Goal: Information Seeking & Learning: Learn about a topic

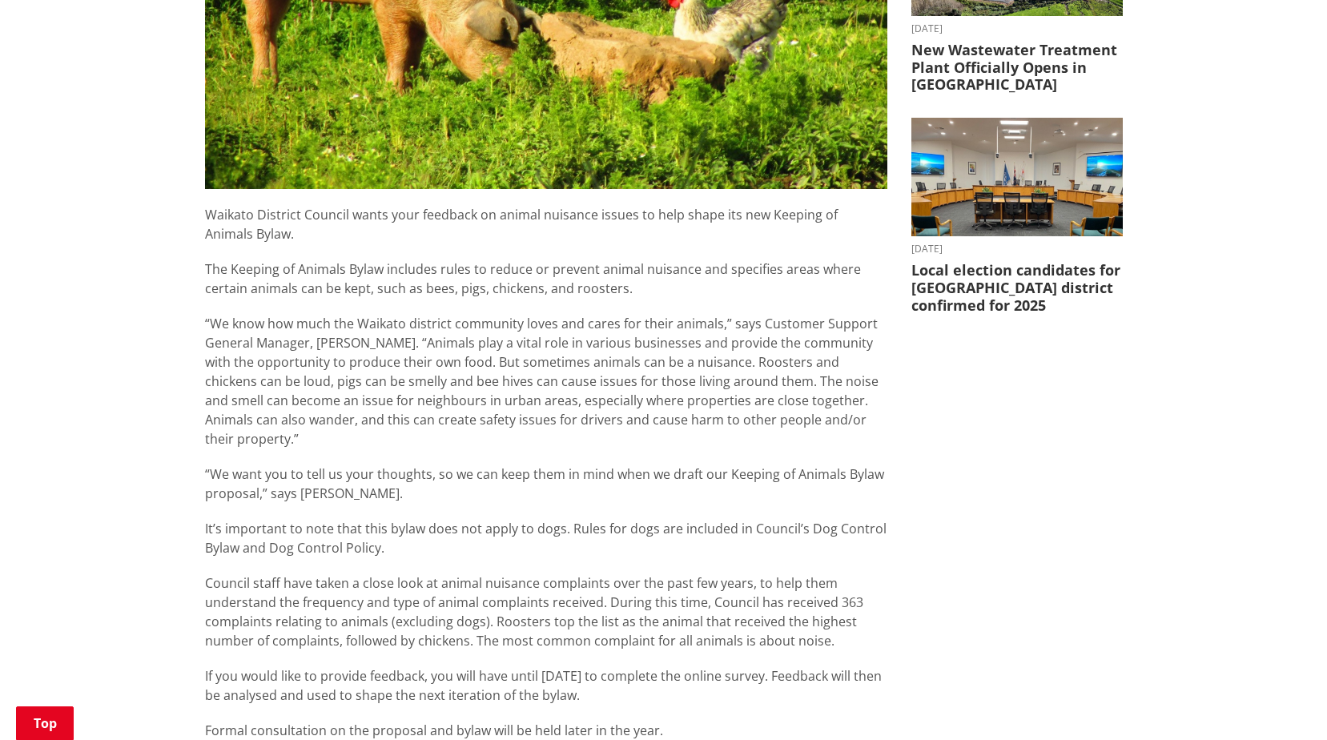
scroll to position [339, 0]
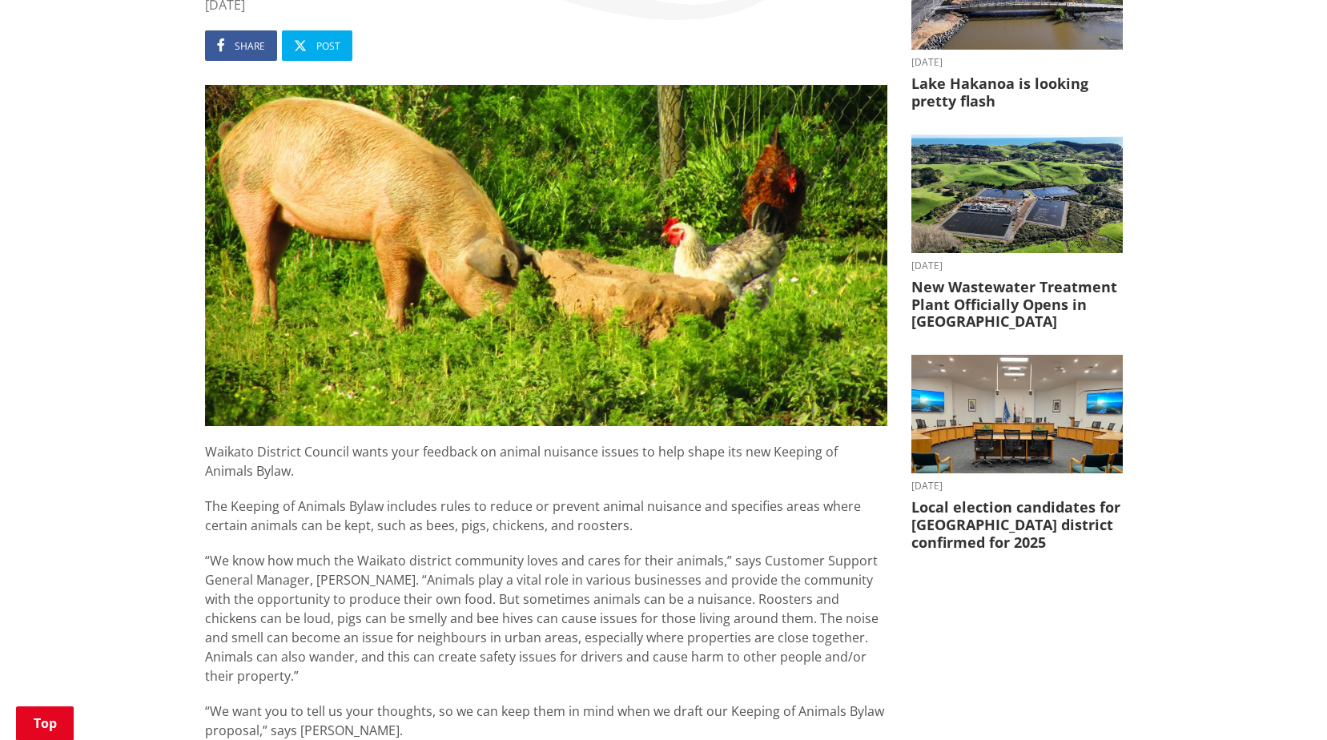
drag, startPoint x: 424, startPoint y: 531, endPoint x: 188, endPoint y: 461, distance: 246.2
click at [188, 461] on div "Home News What rules would you like for keeping bees, pigs or roosters? What ru…" at bounding box center [663, 630] width 1327 height 1619
copy div "Loremip Dolorsit Ametcon adipi elit seddoeiu te incidi utlabore etdolo ma aliq …"
click at [392, 604] on span "“We know how much the Waikato district community loves and cares for their anim…" at bounding box center [541, 618] width 673 height 133
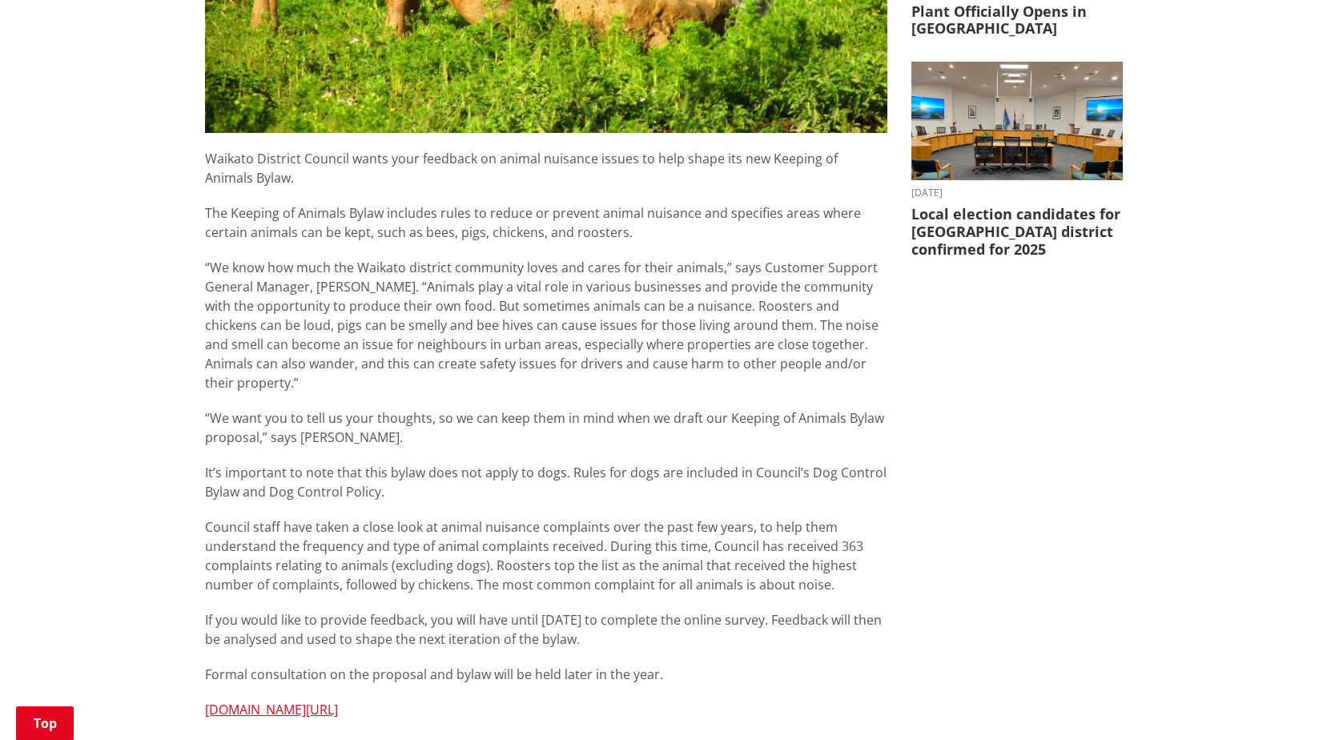
scroll to position [739, 0]
